Goal: Task Accomplishment & Management: Complete application form

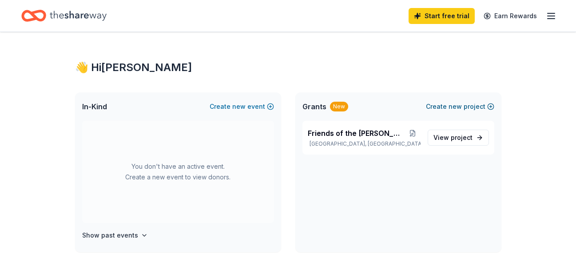
click at [465, 108] on button "Create new project" at bounding box center [460, 106] width 68 height 11
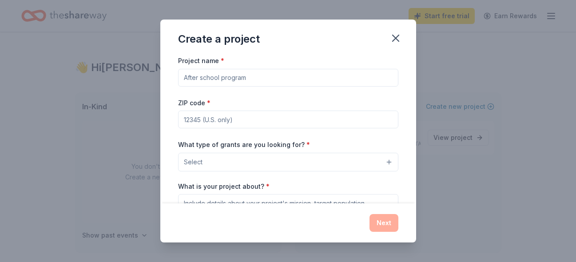
click at [243, 84] on input "Project name *" at bounding box center [288, 78] width 220 height 18
type input "M"
type input "Arts Program"
click at [202, 124] on input "ZIP code *" at bounding box center [288, 119] width 220 height 18
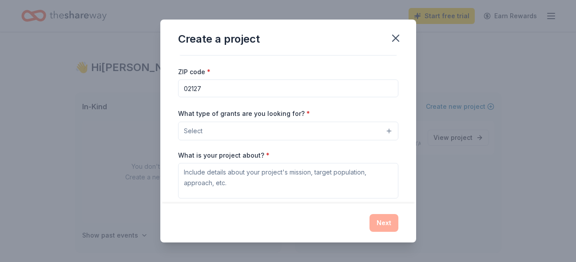
type input "02127"
click at [191, 130] on span "Select" at bounding box center [193, 131] width 19 height 11
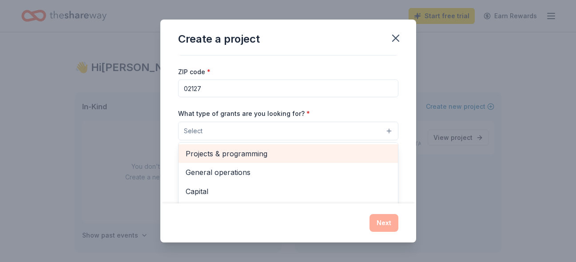
click at [212, 158] on span "Projects & programming" at bounding box center [287, 154] width 205 height 12
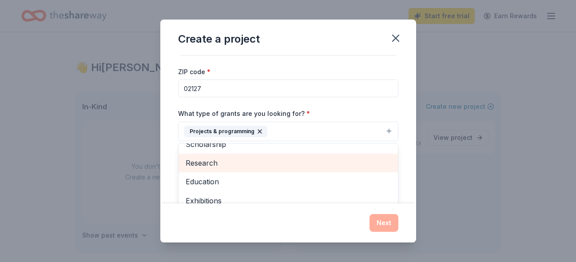
scroll to position [49, 0]
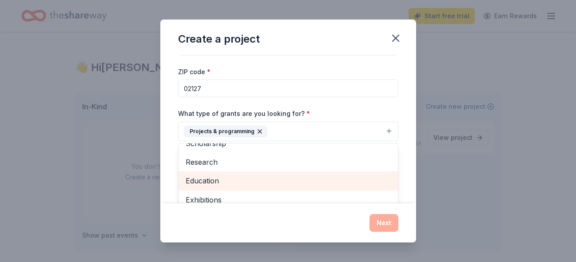
click at [293, 181] on span "Education" at bounding box center [287, 181] width 205 height 12
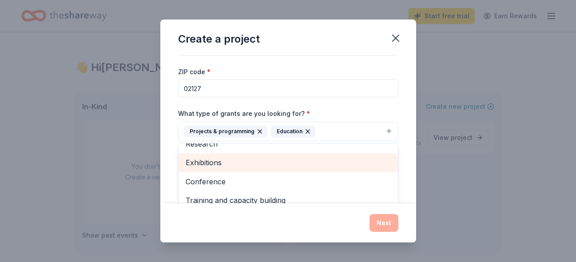
scroll to position [0, 0]
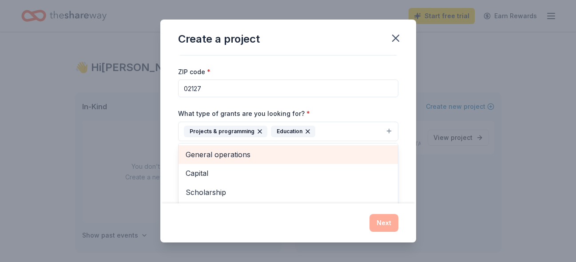
click at [336, 154] on span "General operations" at bounding box center [287, 155] width 205 height 12
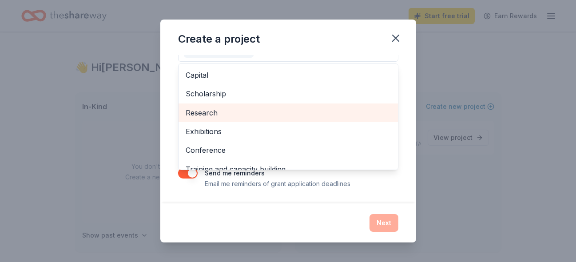
scroll to position [48, 0]
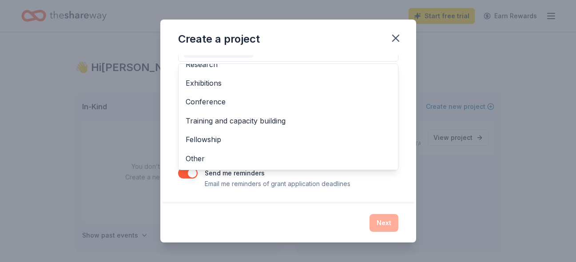
click at [385, 195] on div "Project name * Arts Program ZIP code * 02127 What type of grants are you lookin…" at bounding box center [288, 129] width 256 height 148
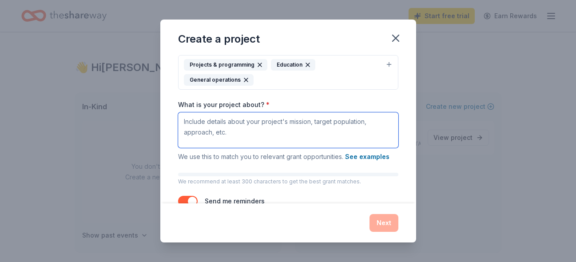
click at [340, 123] on textarea "What is your project about? *" at bounding box center [288, 130] width 220 height 36
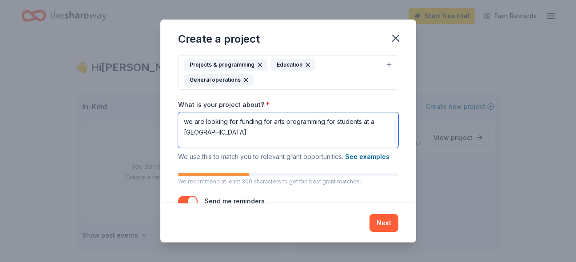
click at [238, 124] on textarea "we are looking for funding for arts programming for students at a boston public…" at bounding box center [288, 130] width 220 height 36
click at [323, 138] on textarea "we are looking for additional funding for arts programming for students at a bo…" at bounding box center [288, 130] width 220 height 36
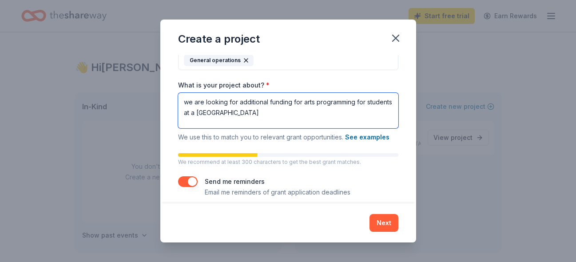
click at [194, 116] on textarea "we are looking for additional funding for arts programming for students at a bo…" at bounding box center [288, 111] width 220 height 36
drag, startPoint x: 222, startPoint y: 115, endPoint x: 202, endPoint y: 115, distance: 19.5
click at [202, 115] on textarea "we are looking for additional funding for arts programming for students at our …" at bounding box center [288, 111] width 220 height 36
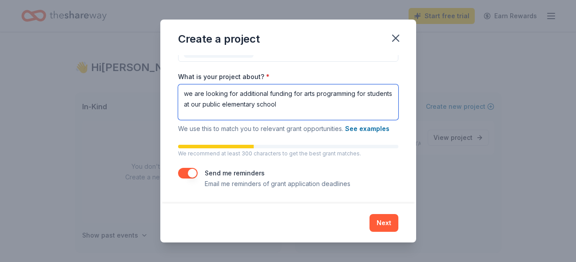
type textarea "we are looking for additional funding for arts programming for students at our …"
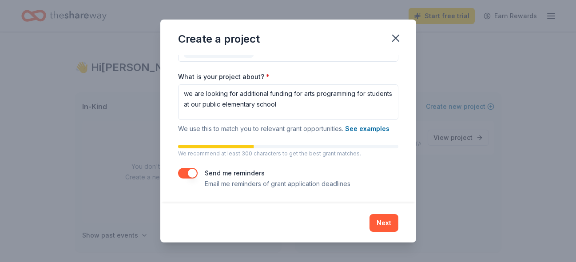
click at [189, 173] on button "button" at bounding box center [188, 173] width 20 height 11
click at [390, 225] on button "Next" at bounding box center [383, 223] width 29 height 18
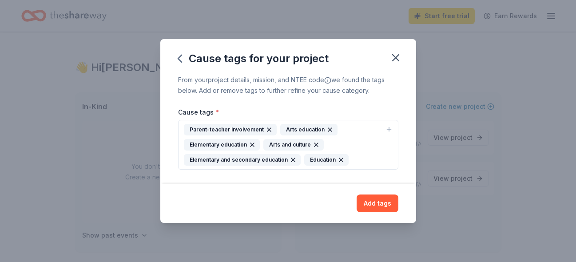
scroll to position [0, 0]
click at [396, 57] on icon "button" at bounding box center [395, 58] width 6 height 6
click at [371, 205] on button "Add tags" at bounding box center [377, 203] width 42 height 18
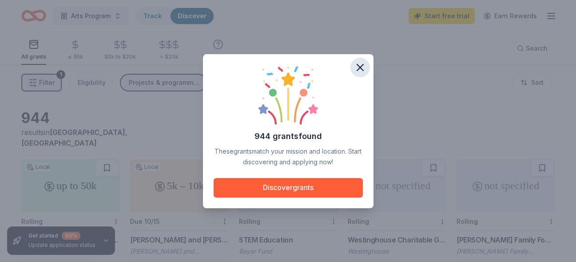
click at [359, 65] on icon "button" at bounding box center [360, 67] width 12 height 12
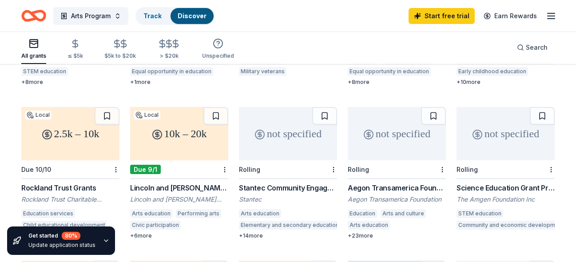
scroll to position [359, 0]
click at [187, 182] on div "Lincoln and [PERSON_NAME] Foundation Grant" at bounding box center [179, 187] width 98 height 11
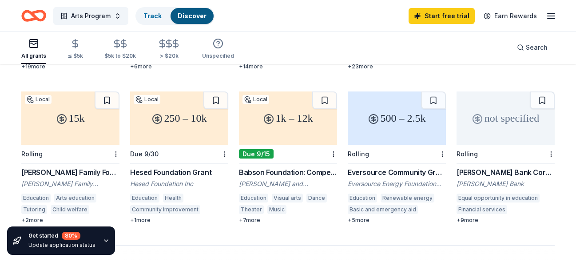
scroll to position [529, 0]
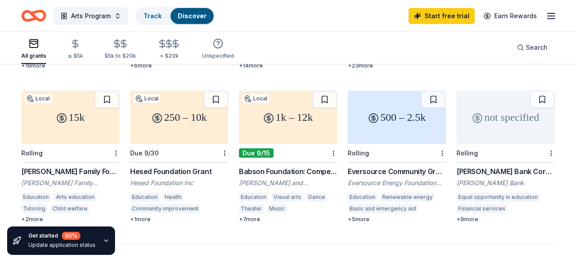
drag, startPoint x: 122, startPoint y: 162, endPoint x: 38, endPoint y: 163, distance: 83.9
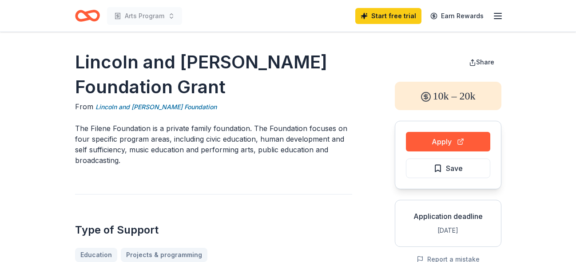
drag, startPoint x: 229, startPoint y: 88, endPoint x: 66, endPoint y: 41, distance: 170.4
drag, startPoint x: 73, startPoint y: 62, endPoint x: 156, endPoint y: 91, distance: 88.4
drag, startPoint x: 222, startPoint y: 93, endPoint x: 78, endPoint y: 55, distance: 149.7
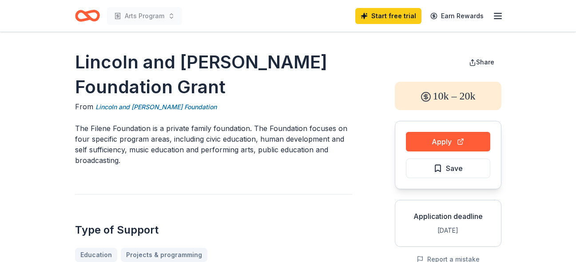
click at [77, 54] on h1 "Lincoln and [PERSON_NAME] Foundation Grant" at bounding box center [213, 75] width 277 height 50
click at [176, 107] on link "Lincoln and [PERSON_NAME] Foundation" at bounding box center [155, 107] width 121 height 11
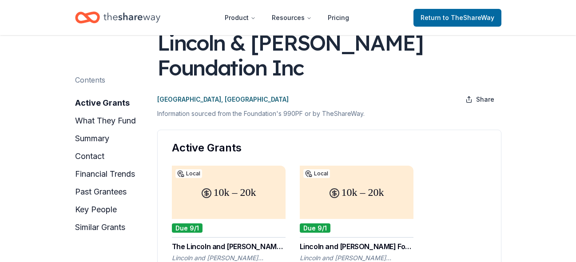
scroll to position [46, 0]
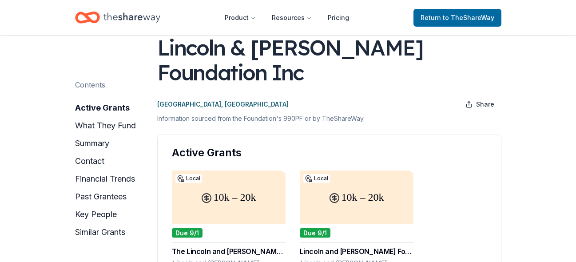
click at [370, 250] on div "Lincoln and [PERSON_NAME] Foundation Grant" at bounding box center [357, 251] width 114 height 11
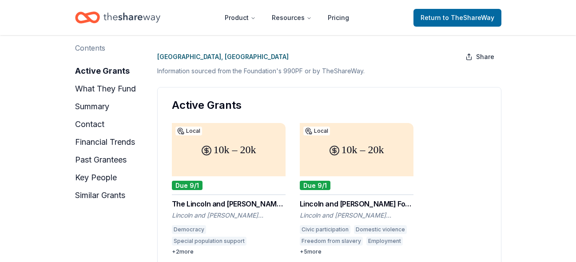
scroll to position [95, 0]
